Goal: Information Seeking & Learning: Learn about a topic

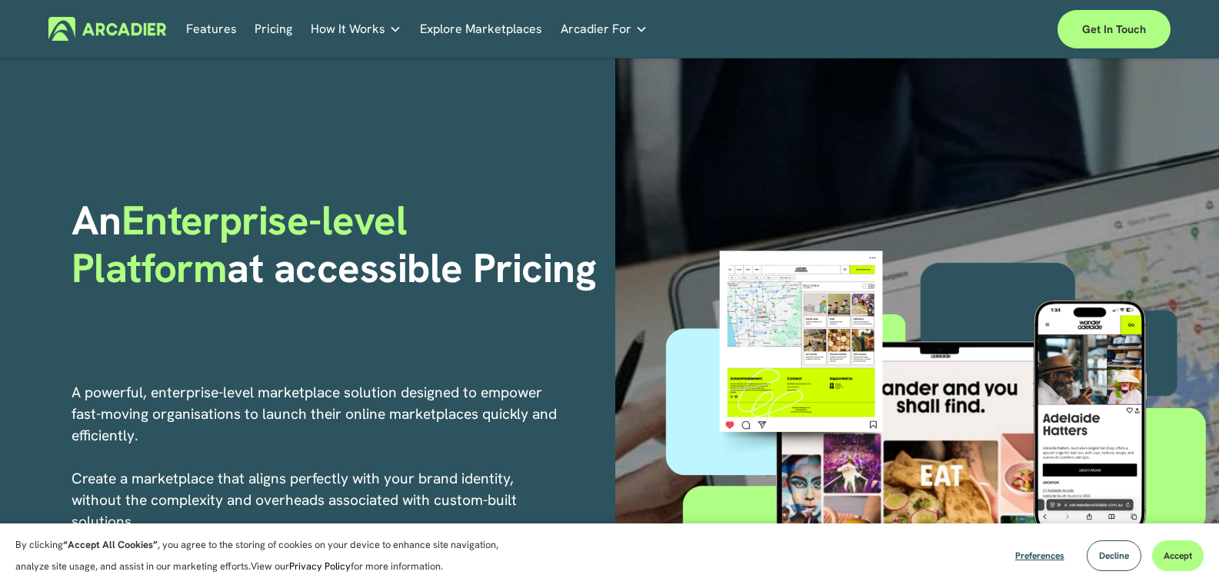
click at [202, 23] on link "Features" at bounding box center [211, 29] width 51 height 24
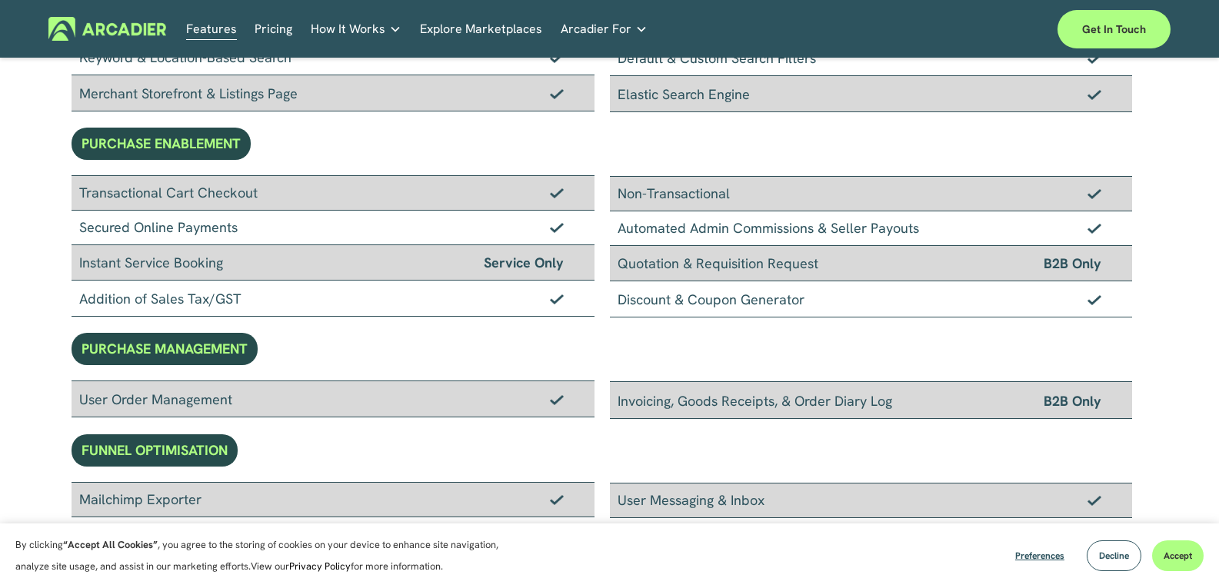
scroll to position [308, 0]
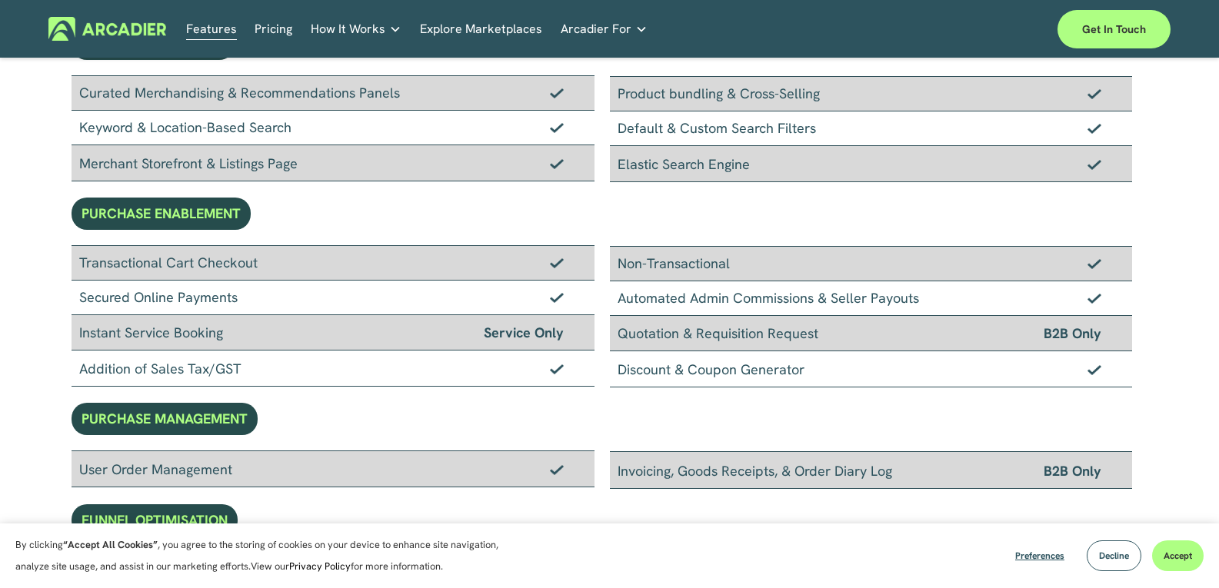
click at [0, 0] on div "Services Economic Development Designed to support your visitor economy agenda a…" at bounding box center [0, 0] width 0 height 0
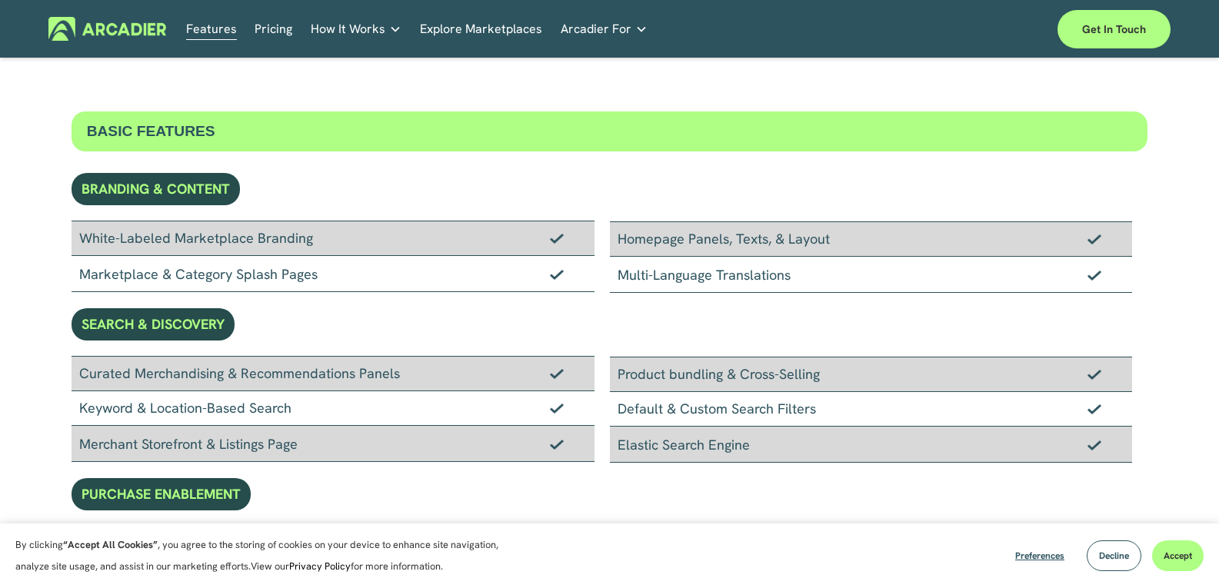
scroll to position [0, 0]
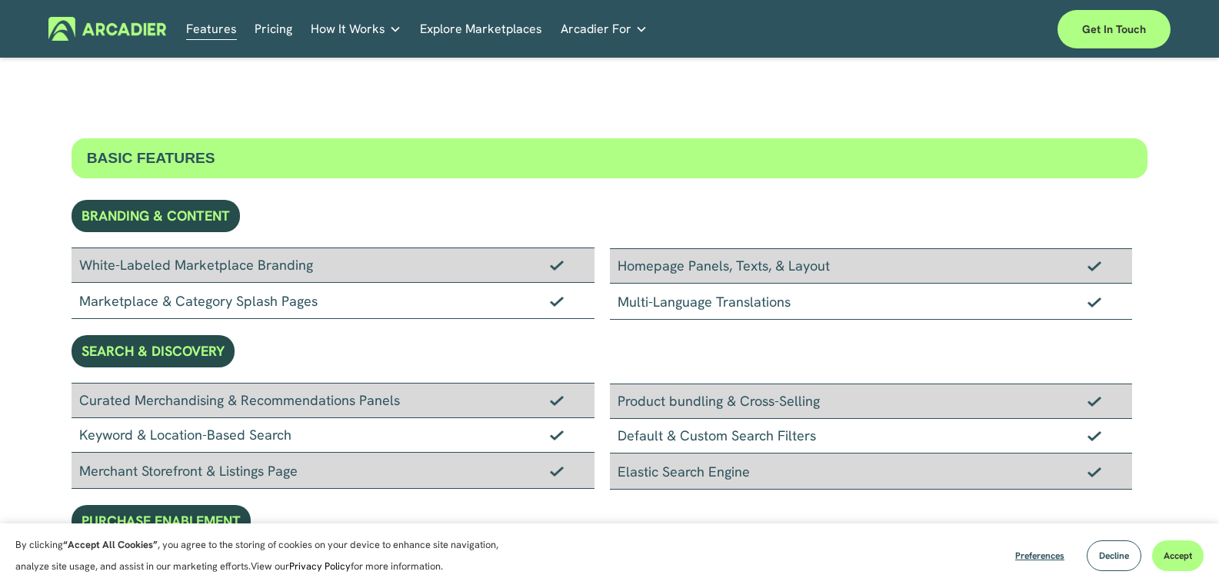
click at [281, 35] on link "Pricing" at bounding box center [274, 29] width 38 height 24
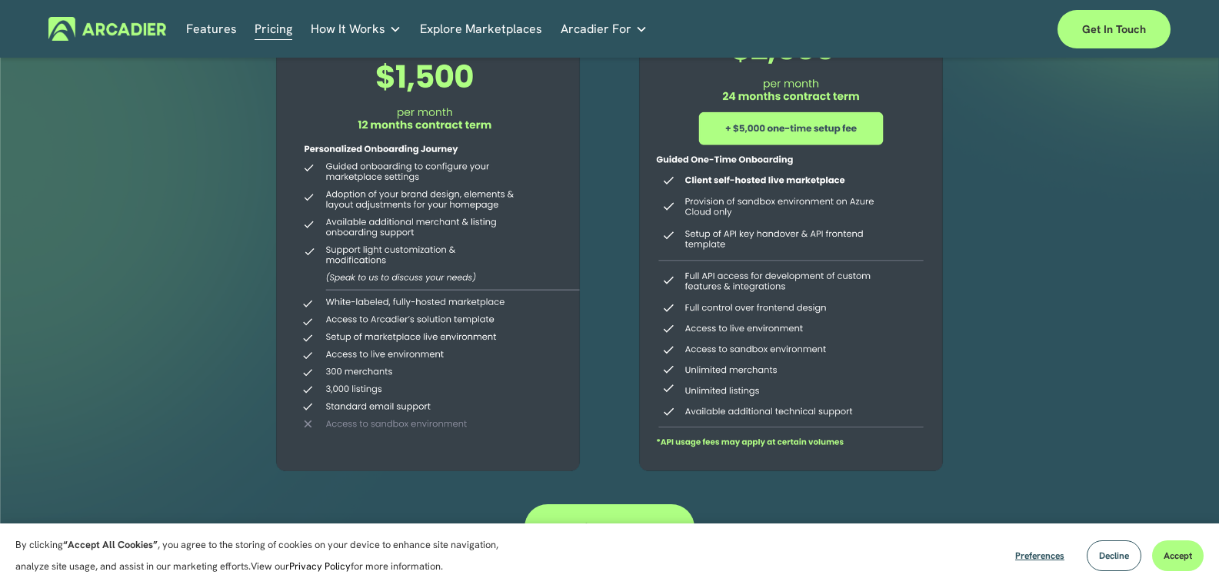
scroll to position [308, 0]
